Goal: Use online tool/utility

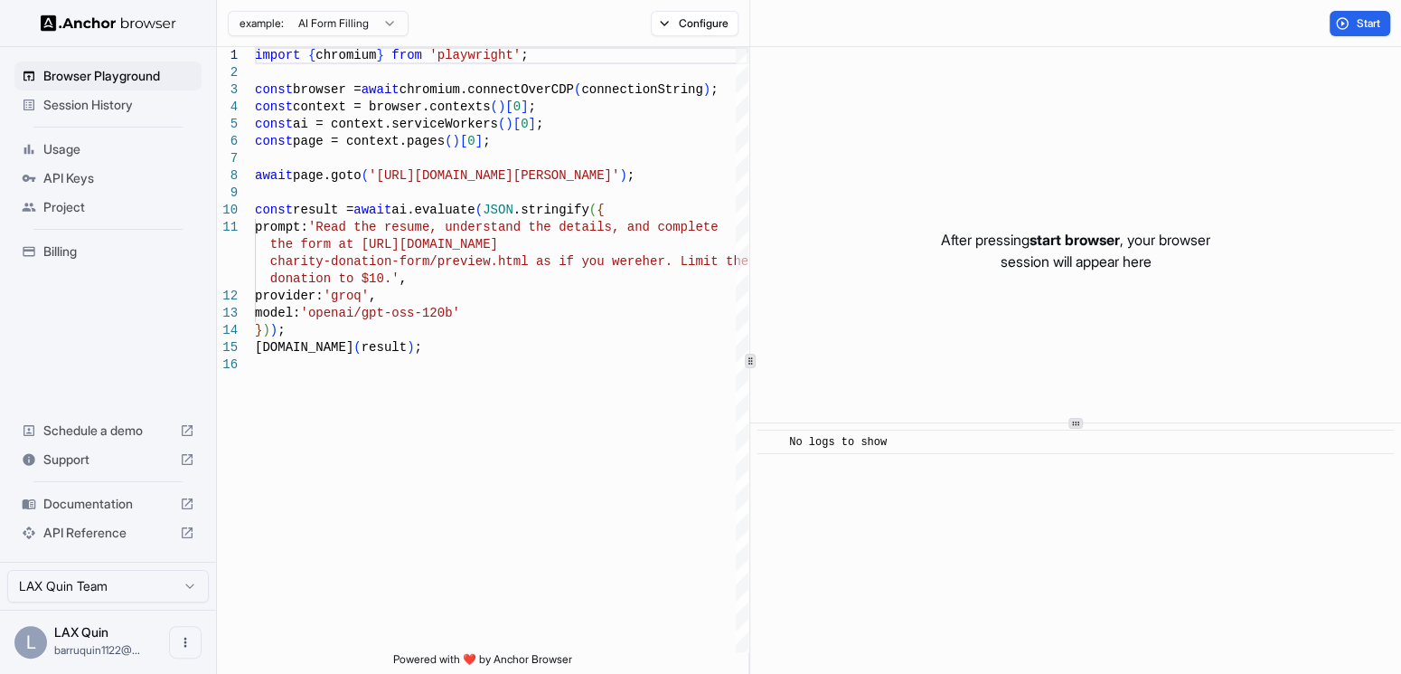
click at [86, 171] on span "API Keys" at bounding box center [118, 178] width 151 height 18
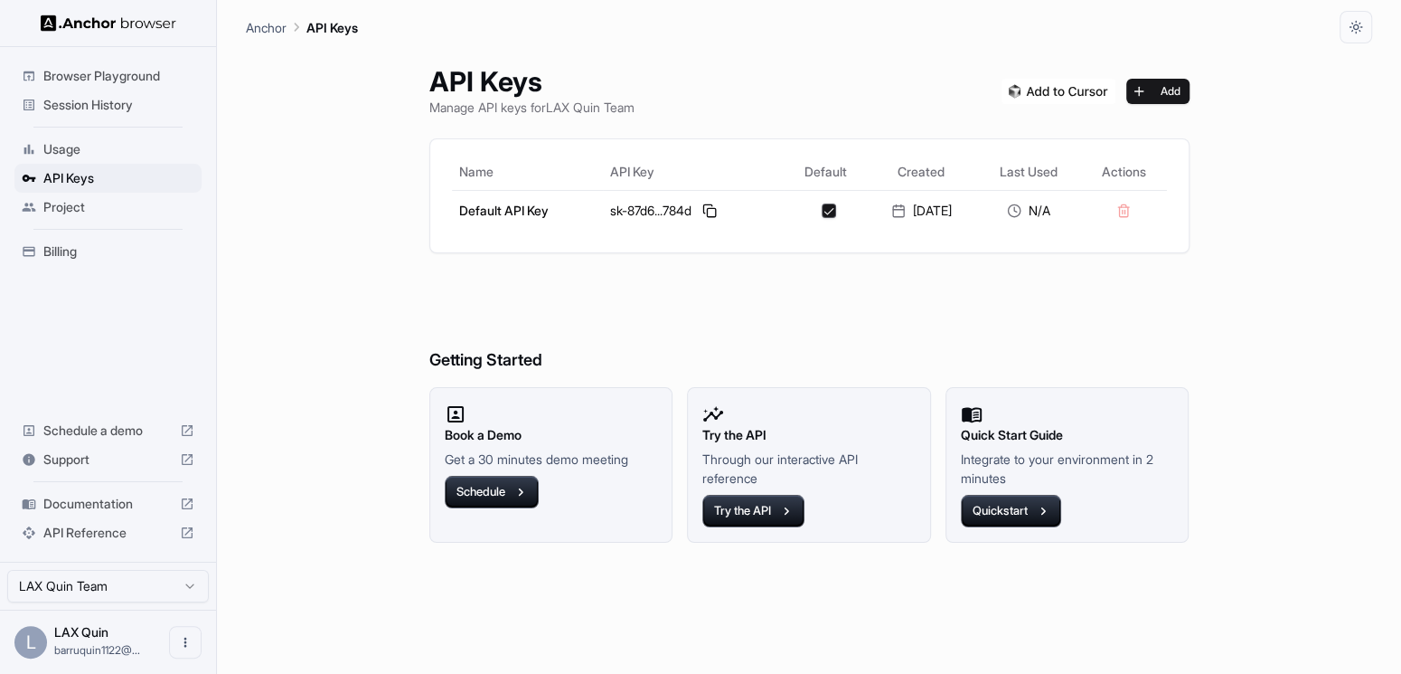
click at [64, 208] on span "Project" at bounding box center [118, 207] width 151 height 18
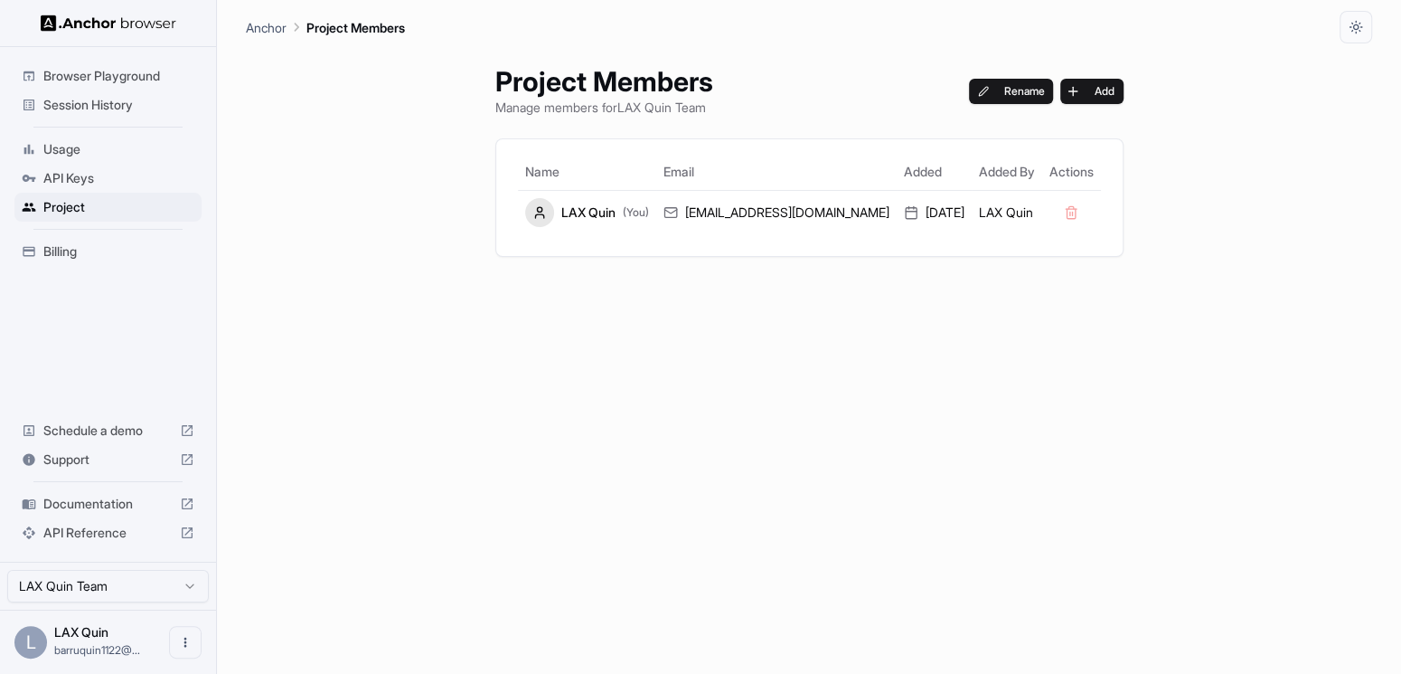
click at [63, 75] on span "Browser Playground" at bounding box center [118, 76] width 151 height 18
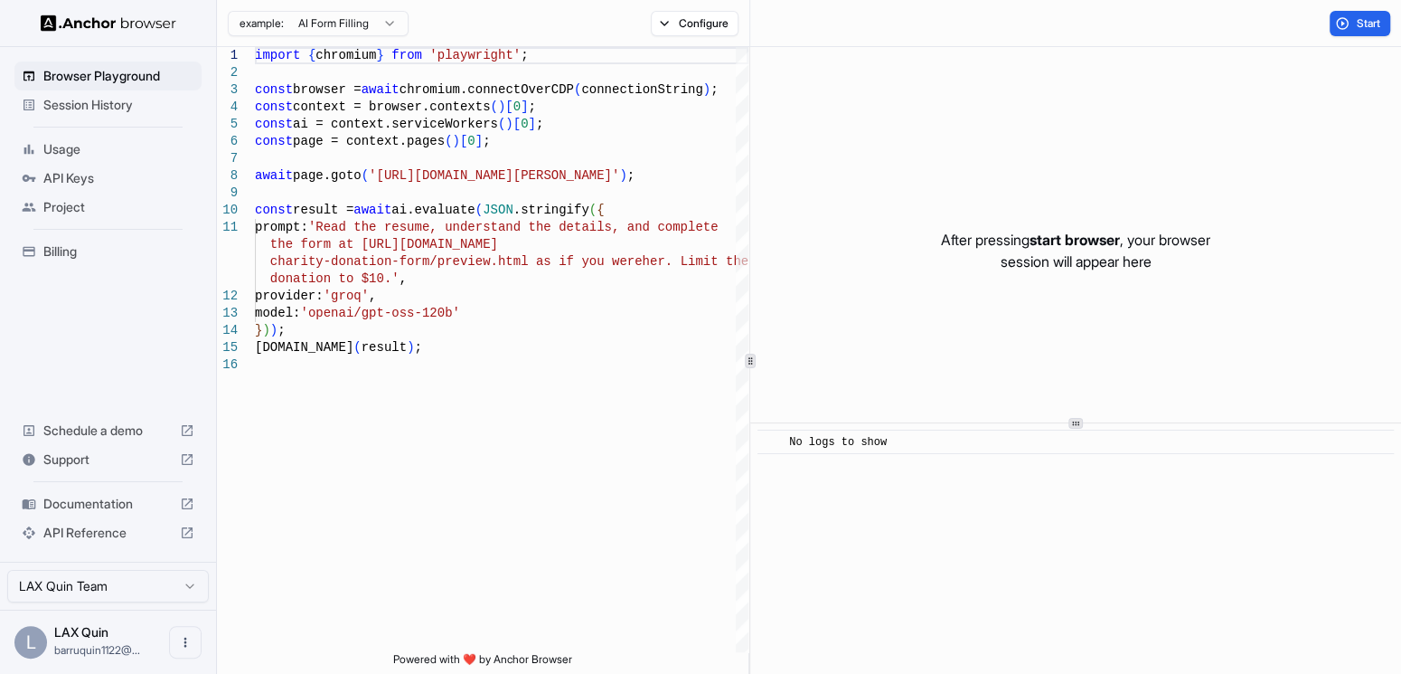
click at [398, 14] on html "Browser Playground Session History Usage API Keys Project Billing Schedule a de…" at bounding box center [700, 337] width 1401 height 674
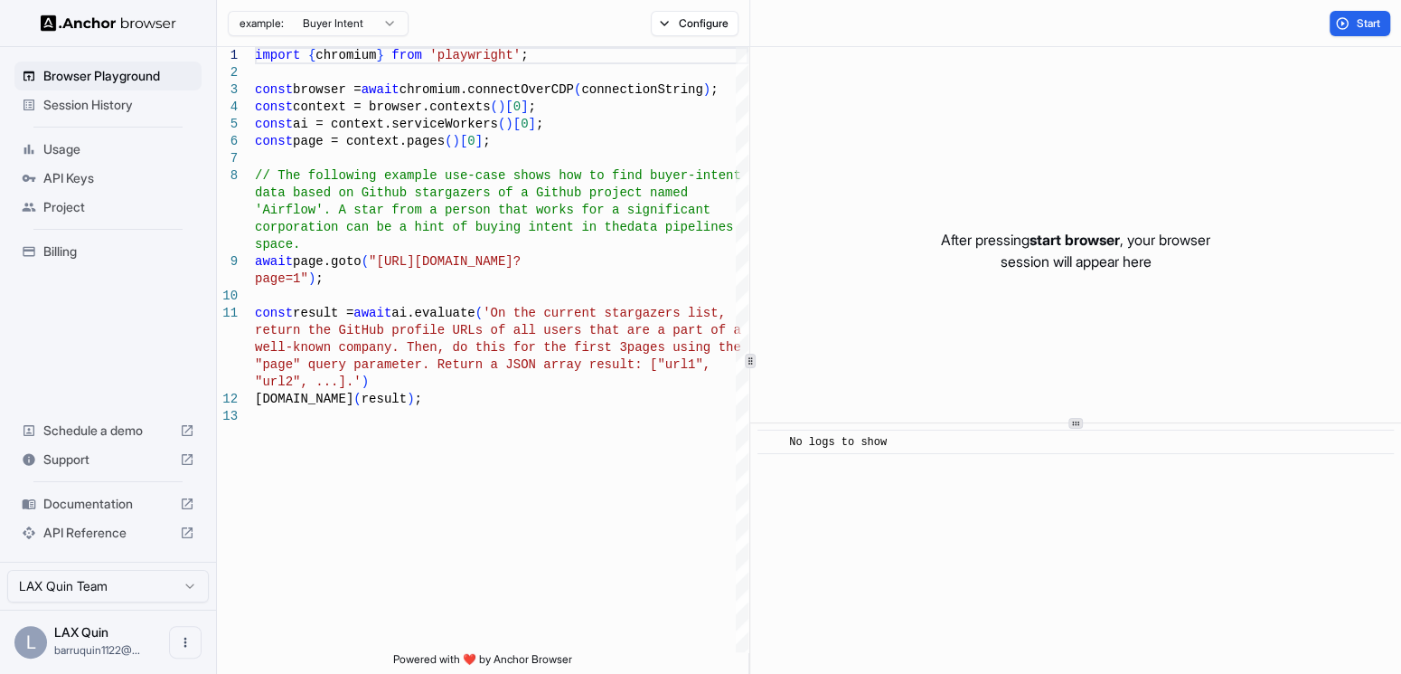
click at [375, 19] on html "Browser Playground Session History Usage API Keys Project Billing Schedule a de…" at bounding box center [700, 337] width 1401 height 674
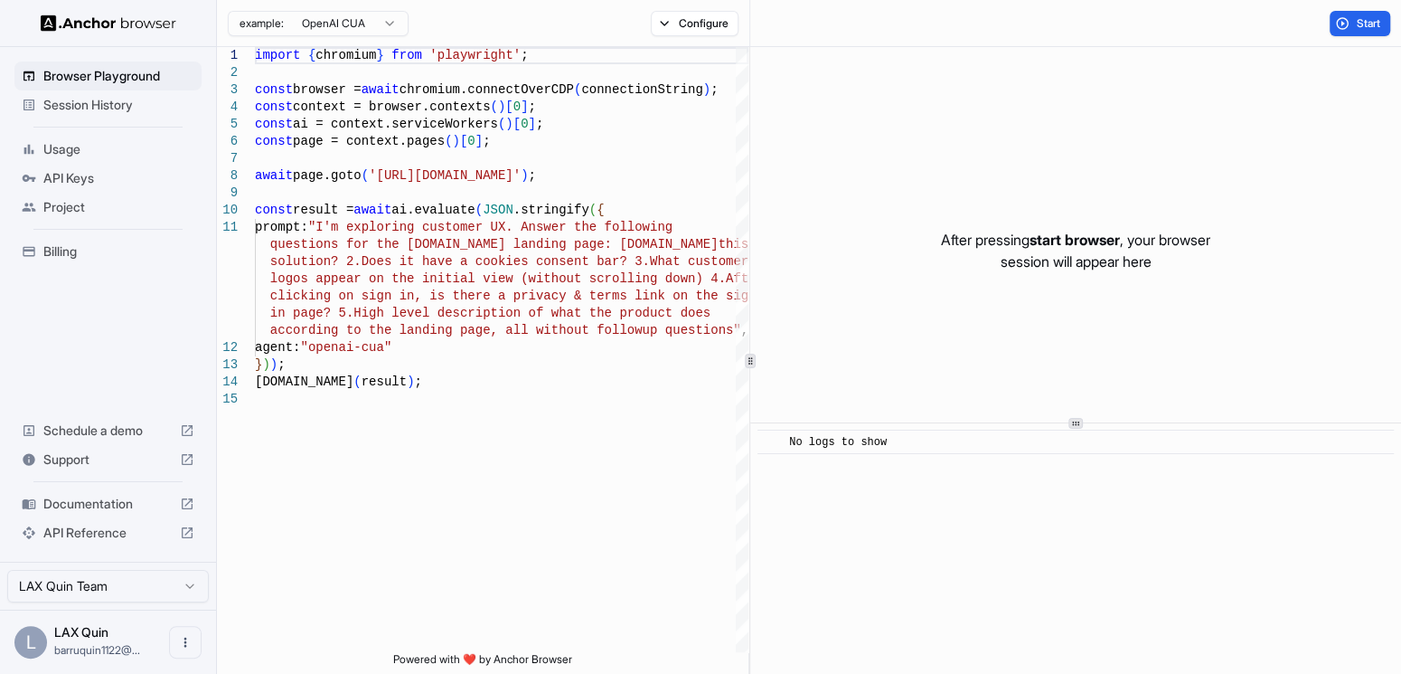
click at [362, 22] on html "Browser Playground Session History Usage API Keys Project Billing Schedule a de…" at bounding box center [700, 337] width 1401 height 674
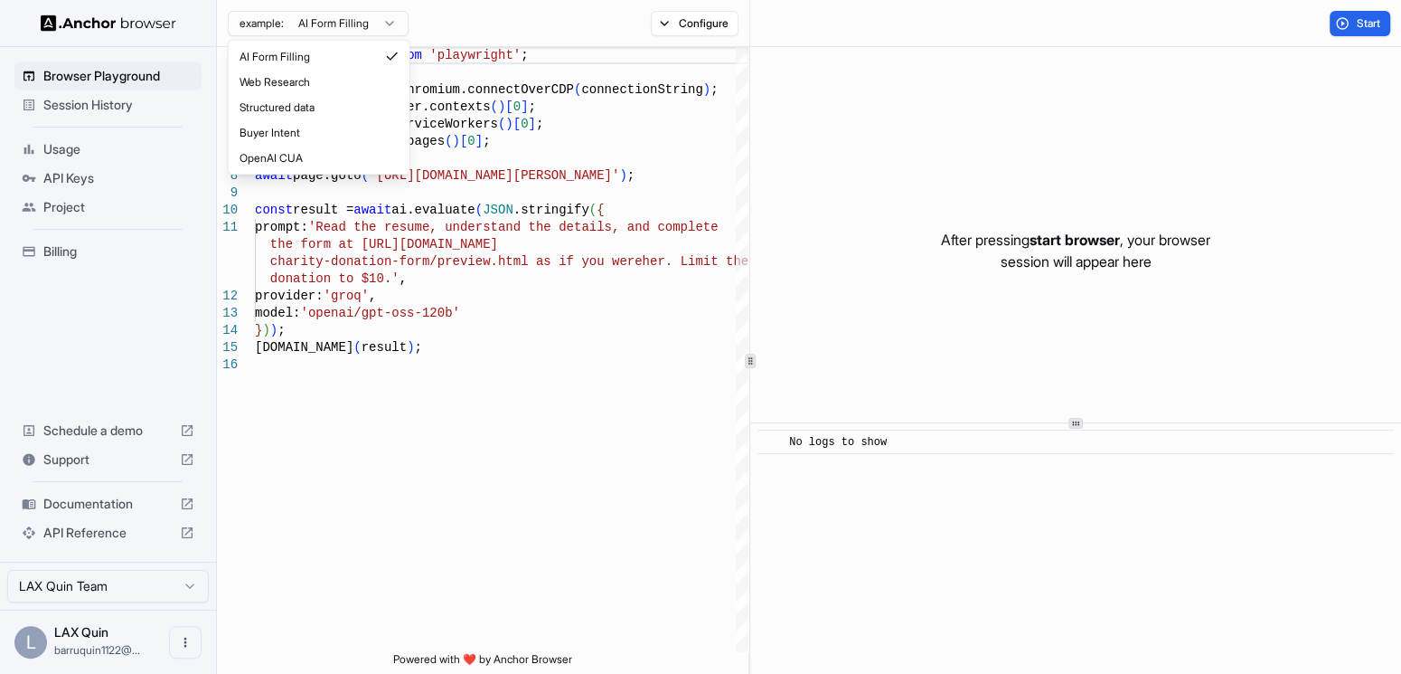
click at [321, 19] on html "Browser Playground Session History Usage API Keys Project Billing Schedule a de…" at bounding box center [700, 337] width 1401 height 674
type textarea "**********"
